Goal: Transaction & Acquisition: Purchase product/service

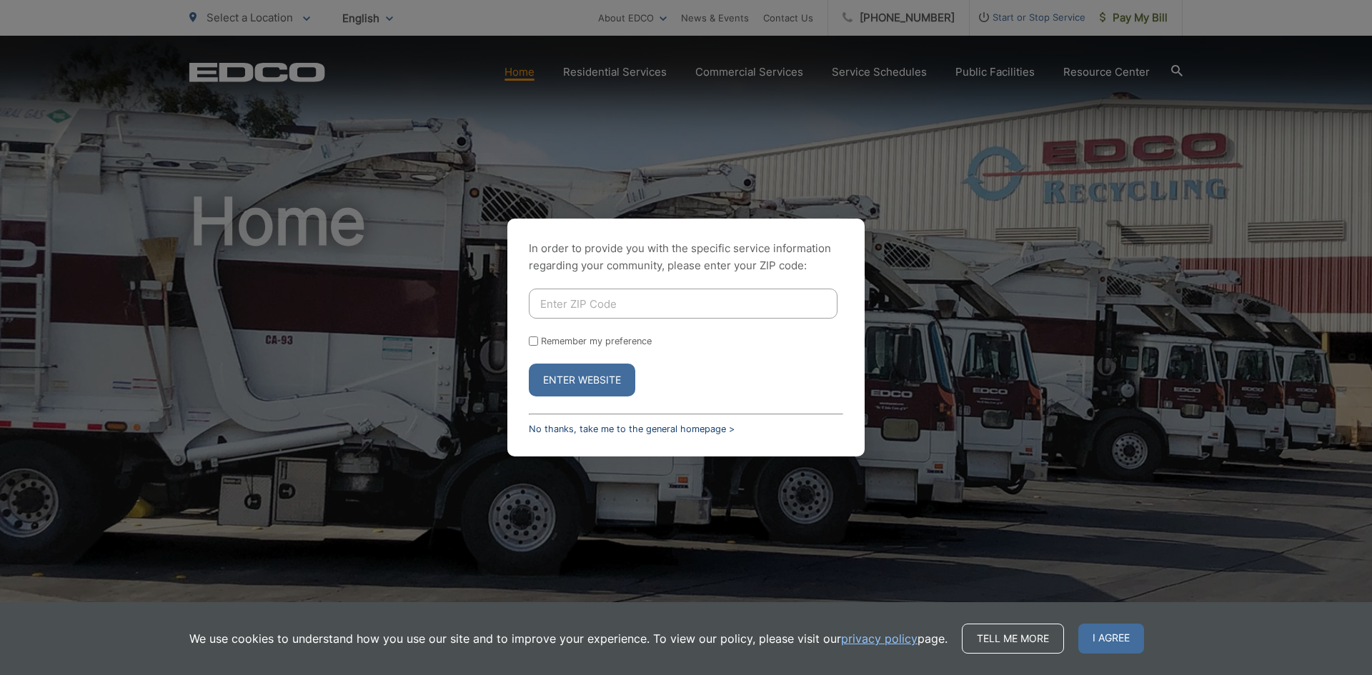
click at [624, 426] on link "No thanks, take me to the general homepage >" at bounding box center [632, 429] width 206 height 11
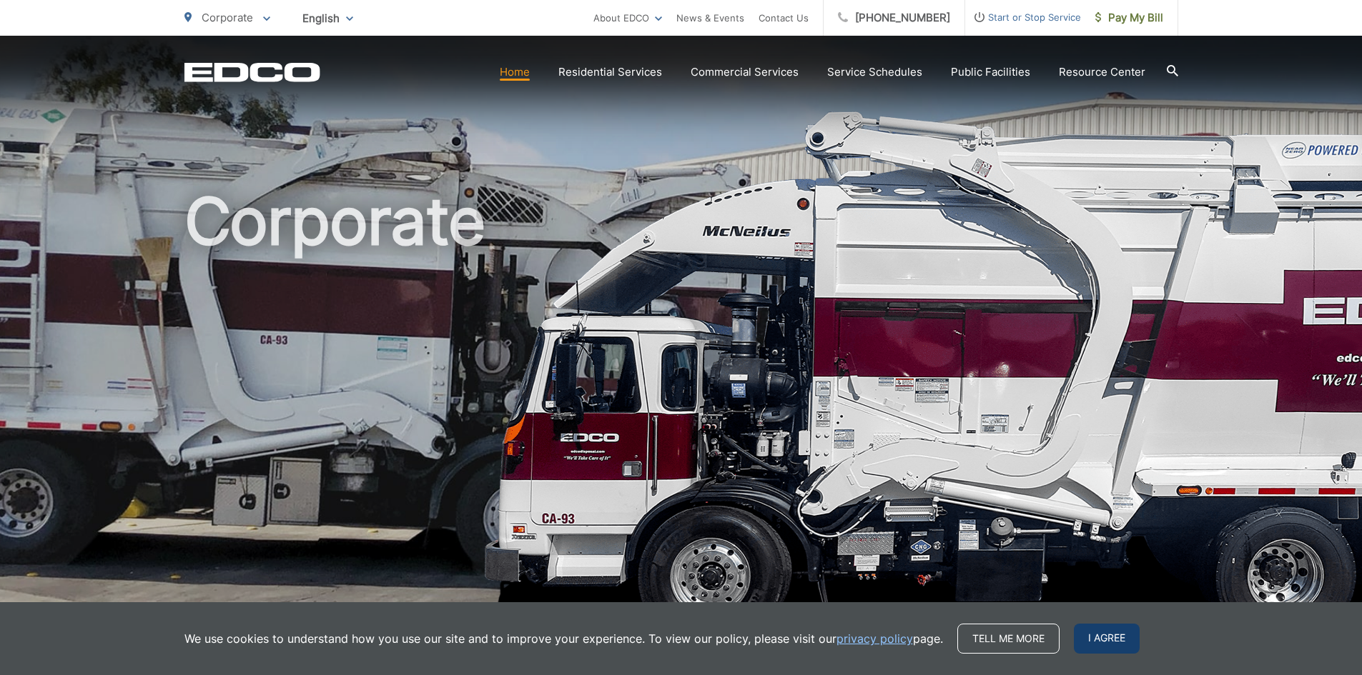
click at [1109, 639] on span "I agree" at bounding box center [1107, 639] width 66 height 30
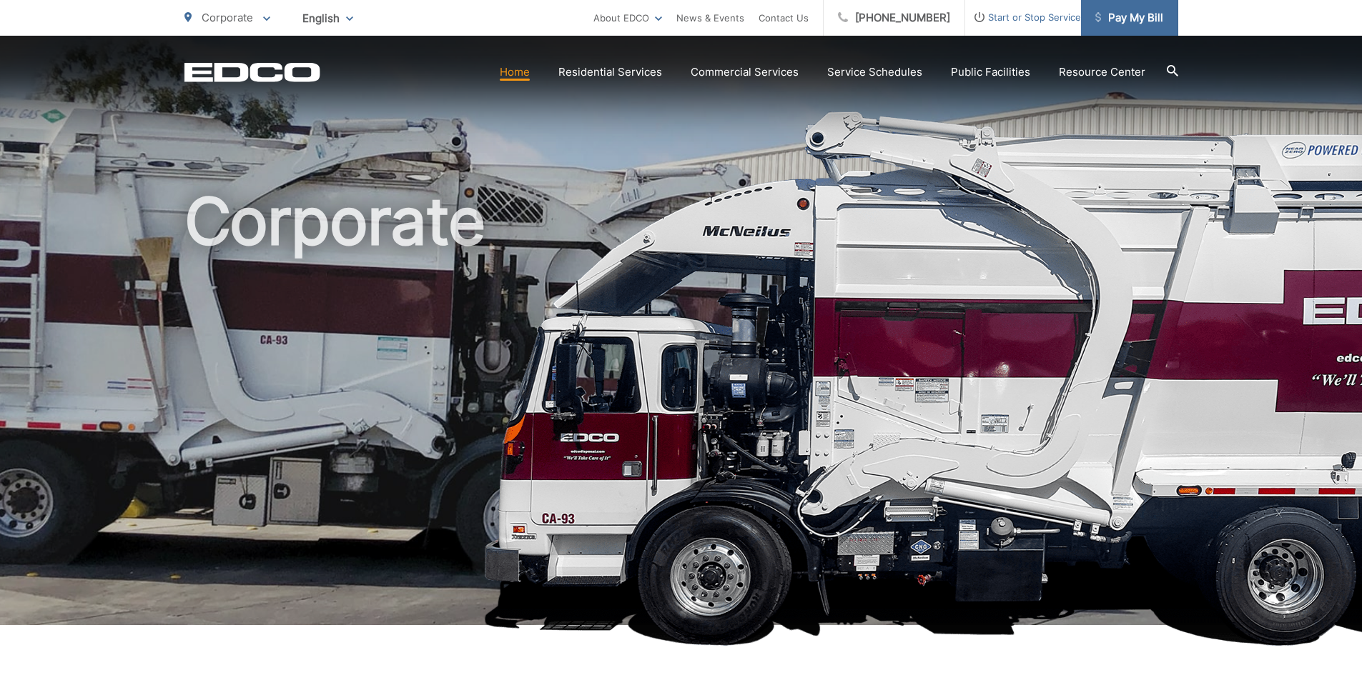
click at [1101, 18] on span "Pay My Bill" at bounding box center [1129, 17] width 68 height 17
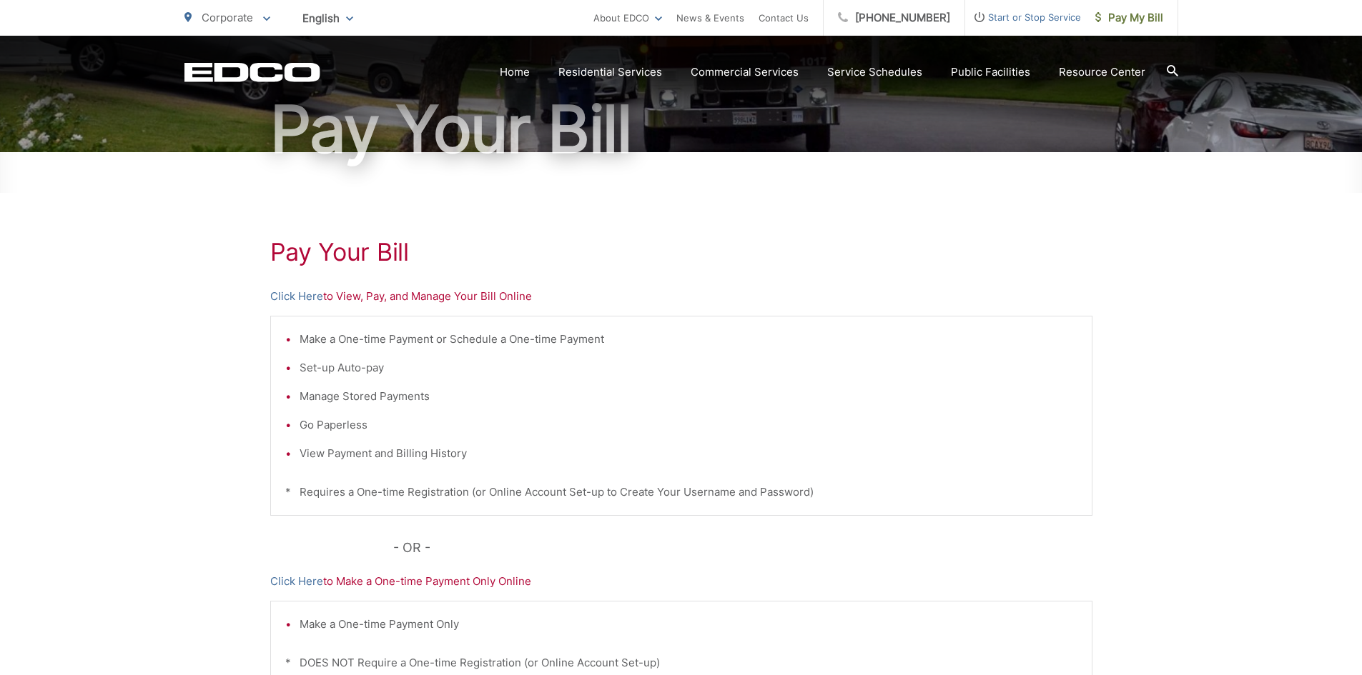
scroll to position [143, 0]
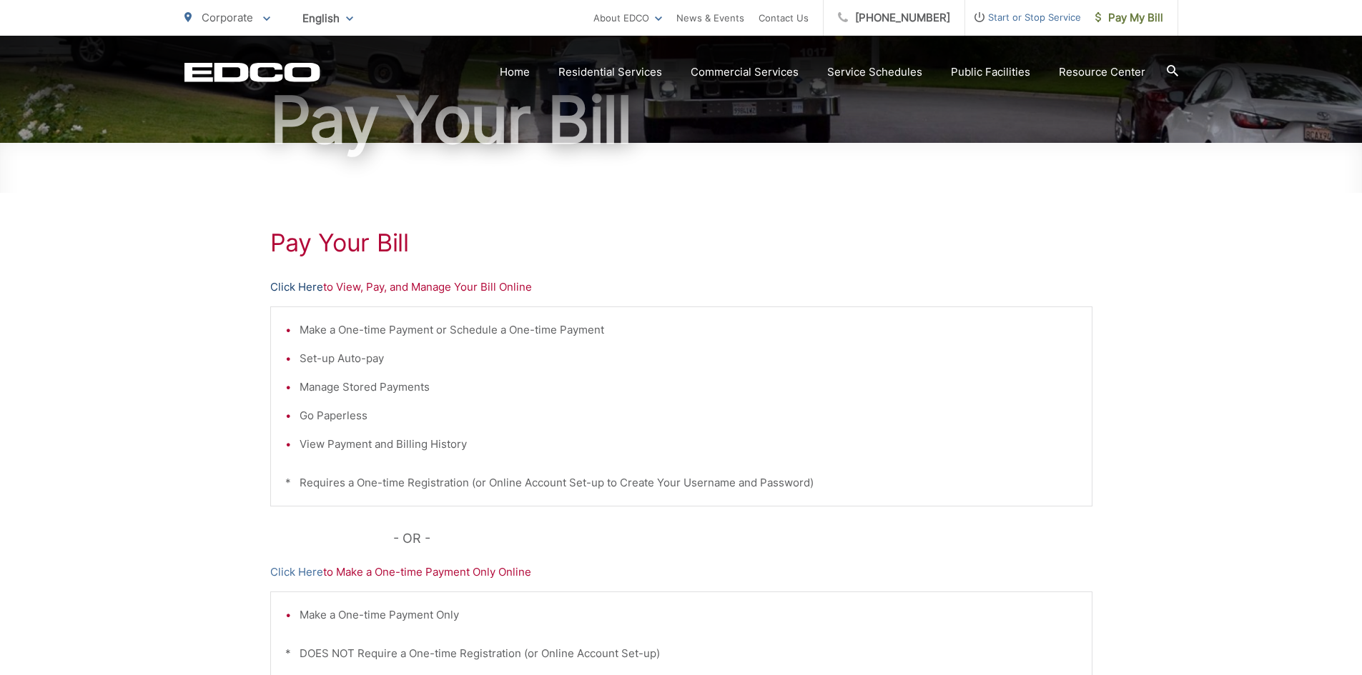
click at [297, 287] on link "Click Here" at bounding box center [296, 287] width 53 height 17
